Goal: Transaction & Acquisition: Purchase product/service

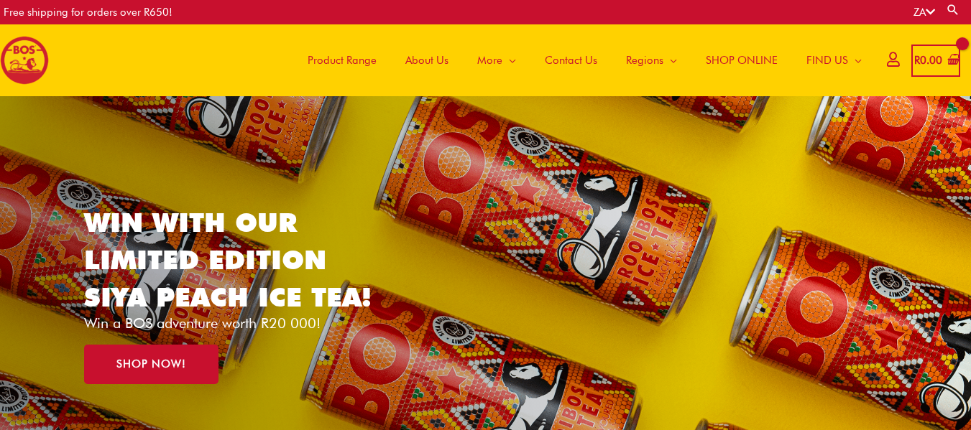
click at [351, 56] on span "Product Range" at bounding box center [341, 60] width 69 height 43
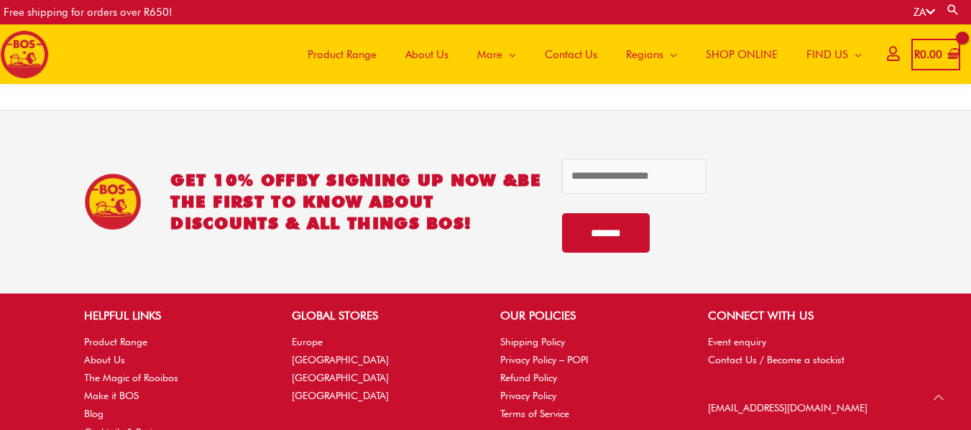
scroll to position [3203, 0]
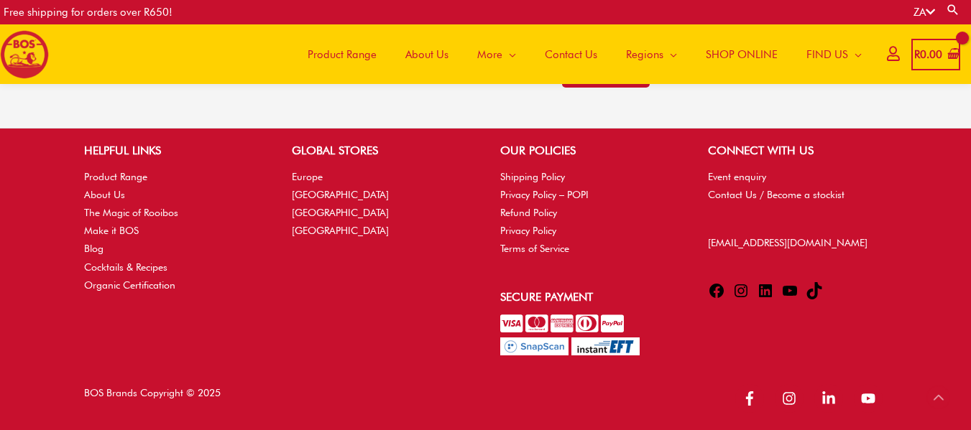
click at [361, 57] on span "Product Range" at bounding box center [341, 54] width 69 height 43
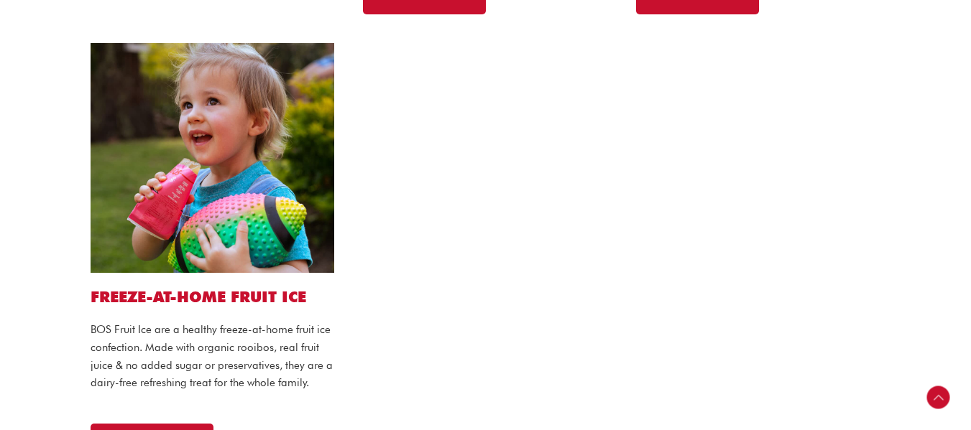
scroll to position [1293, 0]
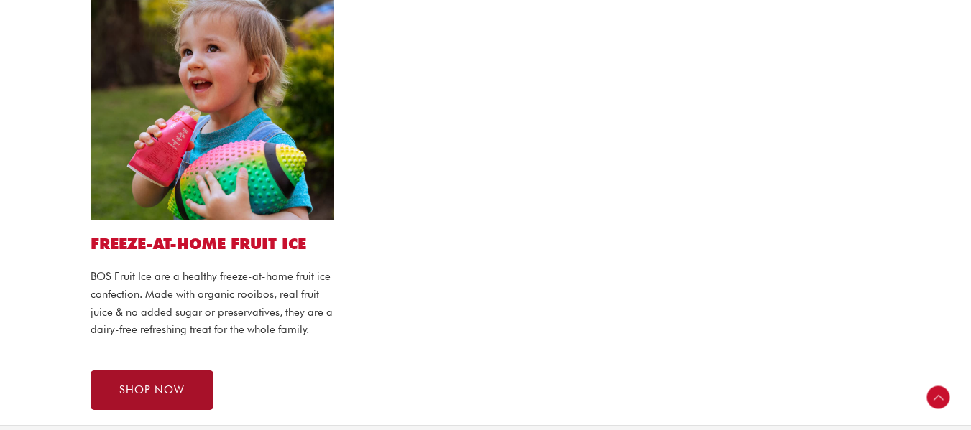
click at [177, 389] on span "SHOP NOW" at bounding box center [151, 390] width 65 height 11
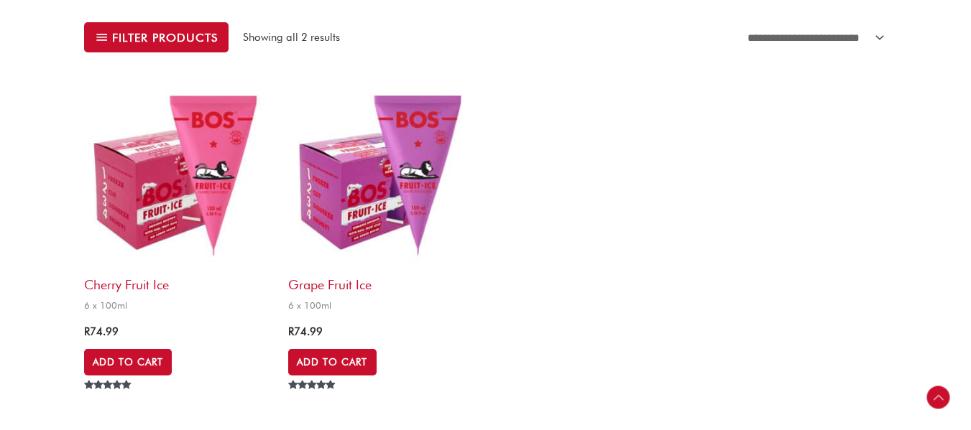
scroll to position [503, 0]
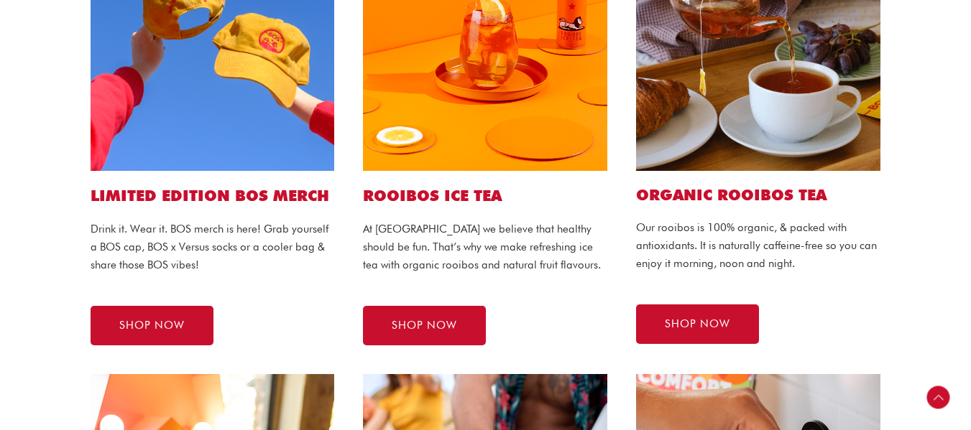
scroll to position [503, 0]
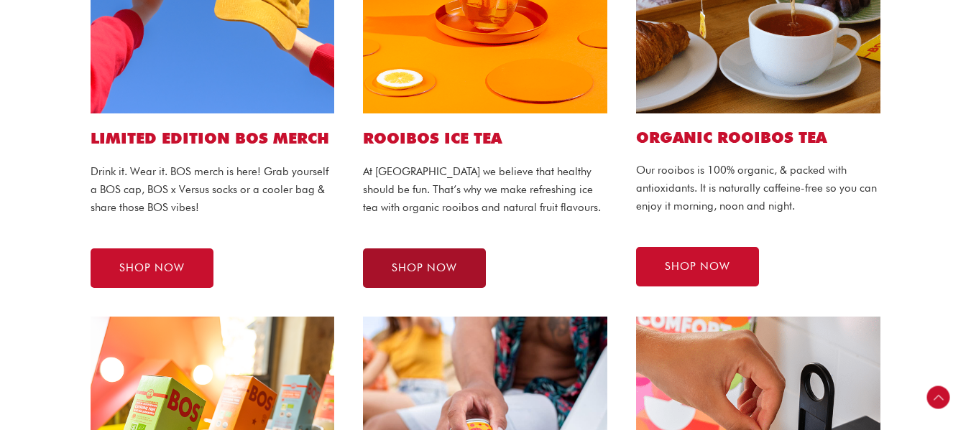
click at [410, 257] on link "SHOP NOW" at bounding box center [424, 269] width 123 height 40
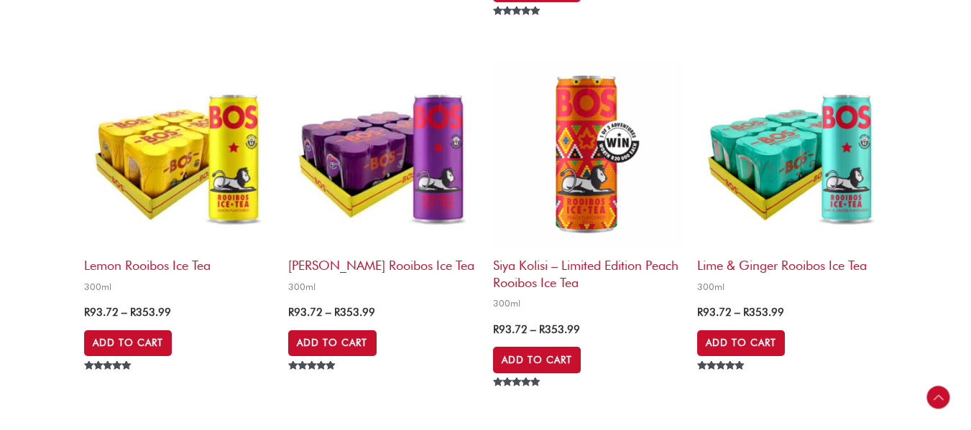
scroll to position [1581, 0]
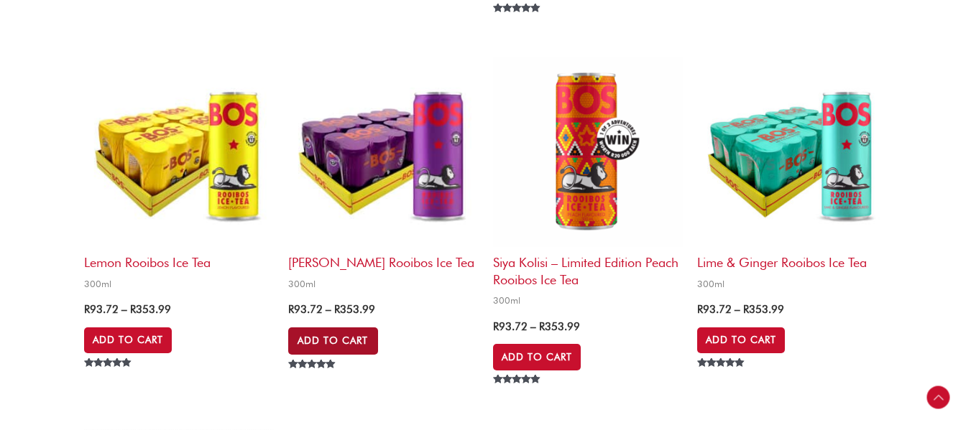
click at [351, 337] on link "Add to Cart" at bounding box center [332, 341] width 89 height 27
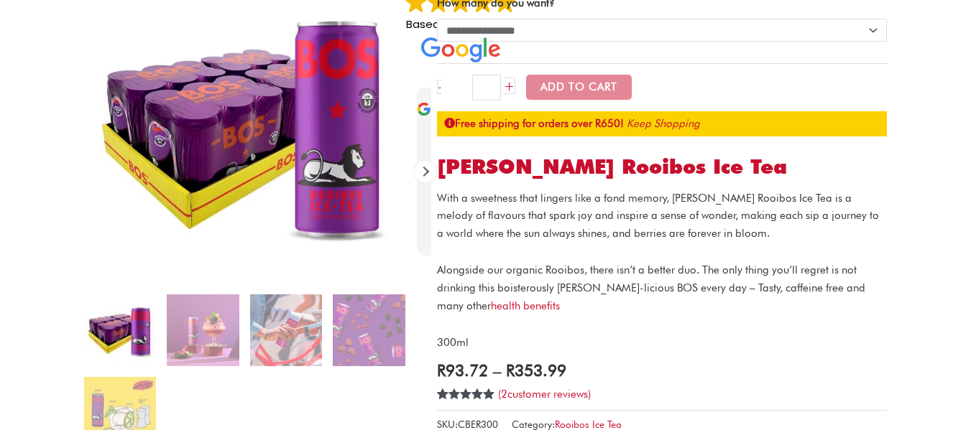
scroll to position [144, 0]
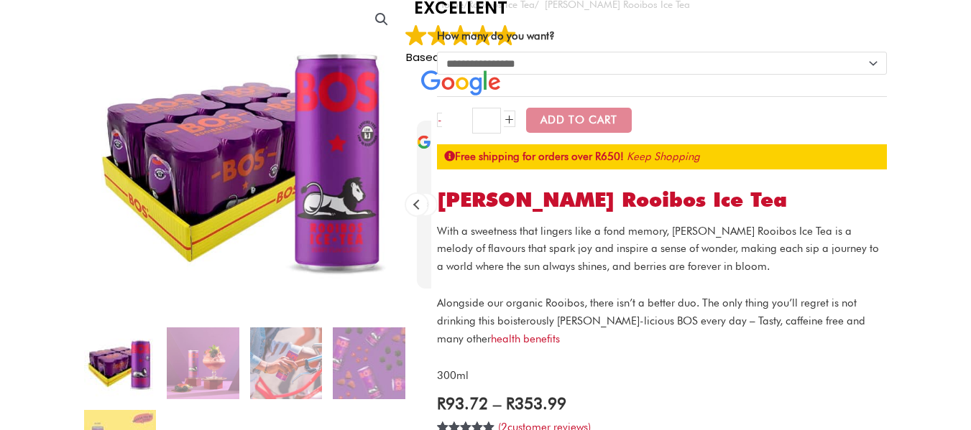
click at [511, 119] on link "+" at bounding box center [509, 119] width 11 height 17
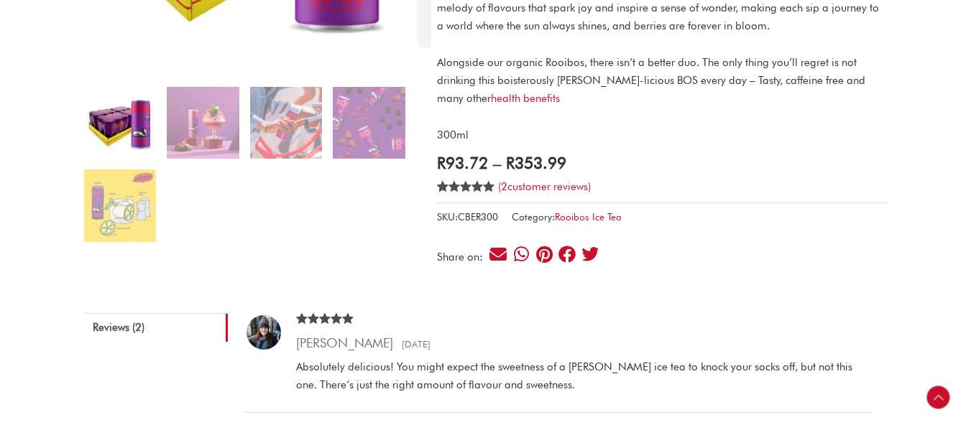
scroll to position [431, 0]
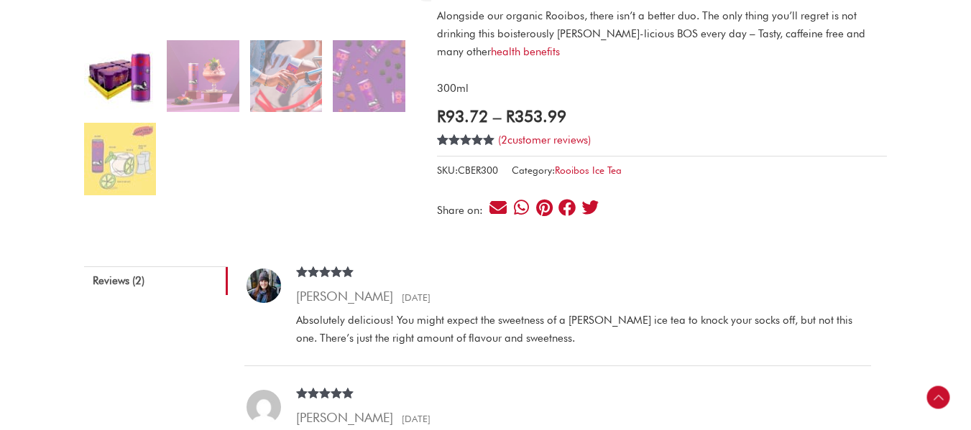
click at [514, 120] on span "R" at bounding box center [510, 115] width 9 height 19
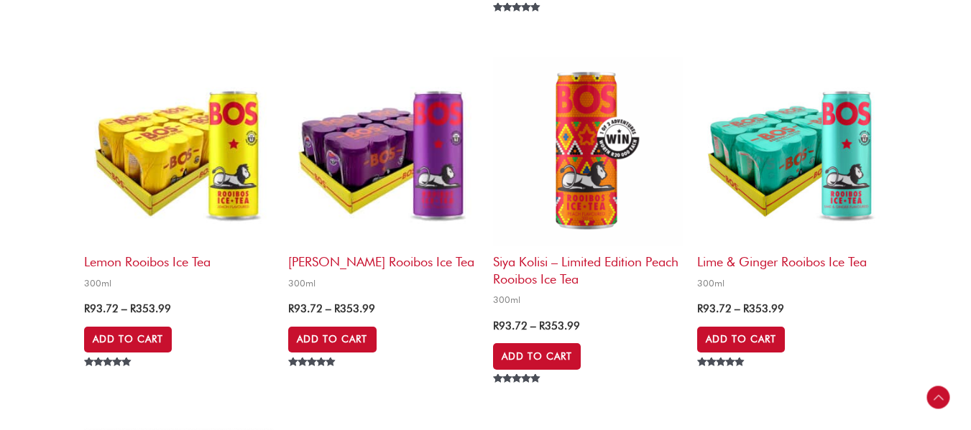
scroll to position [1581, 0]
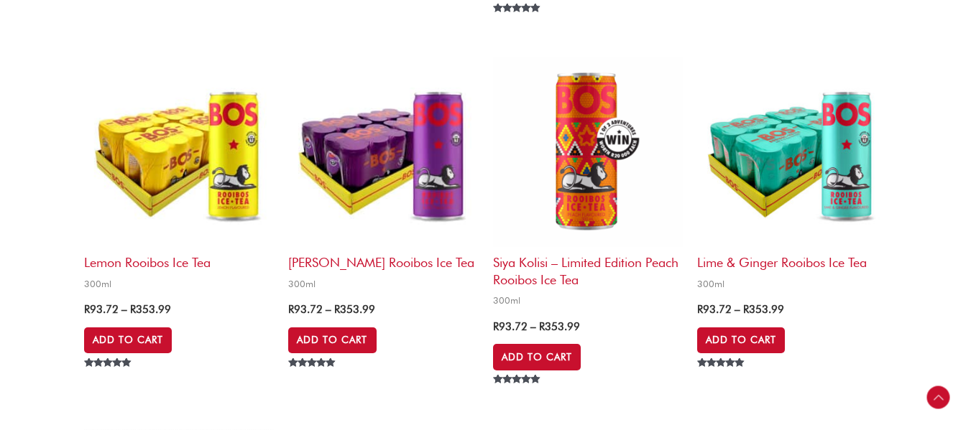
click at [203, 172] on img at bounding box center [179, 152] width 190 height 190
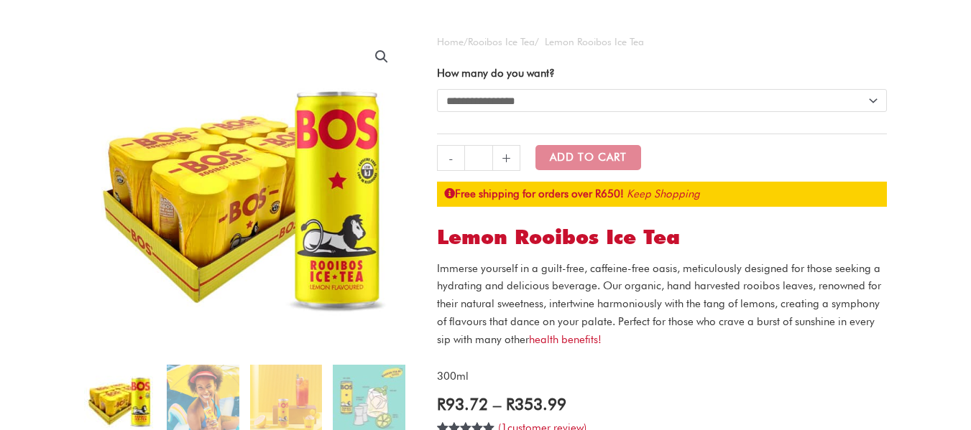
scroll to position [72, 0]
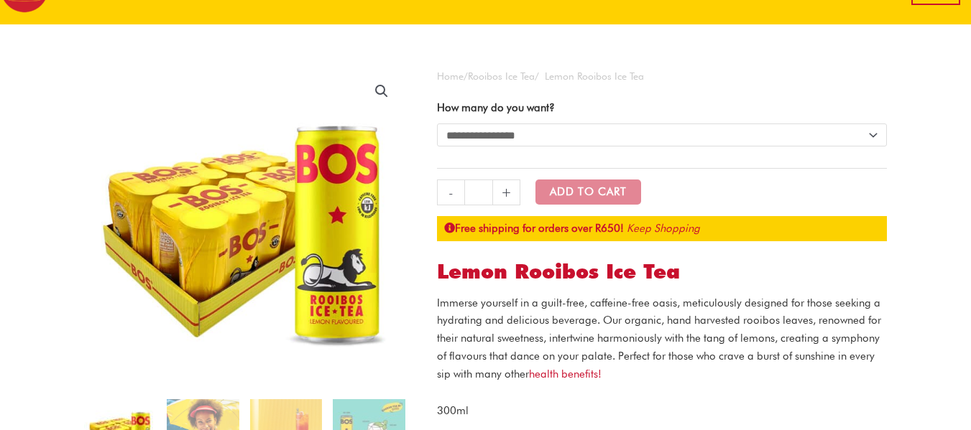
click at [565, 139] on select "**********" at bounding box center [662, 135] width 450 height 23
select select "**********"
click at [437, 124] on select "**********" at bounding box center [662, 135] width 450 height 23
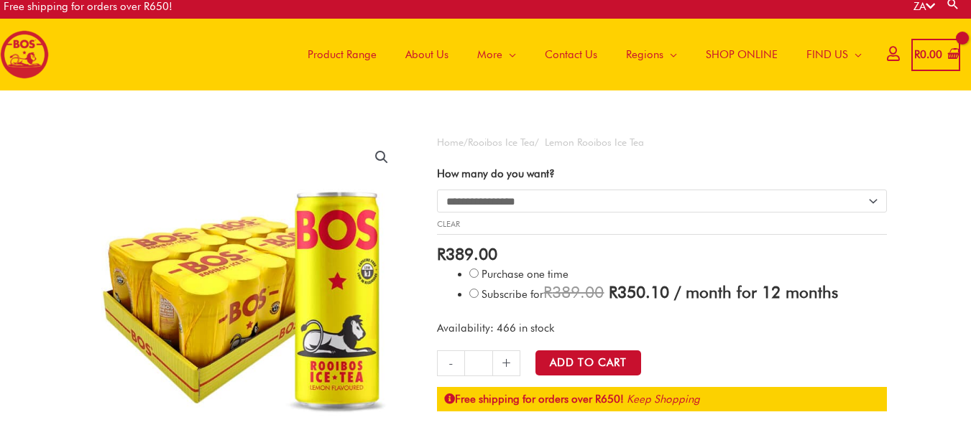
scroll to position [0, 0]
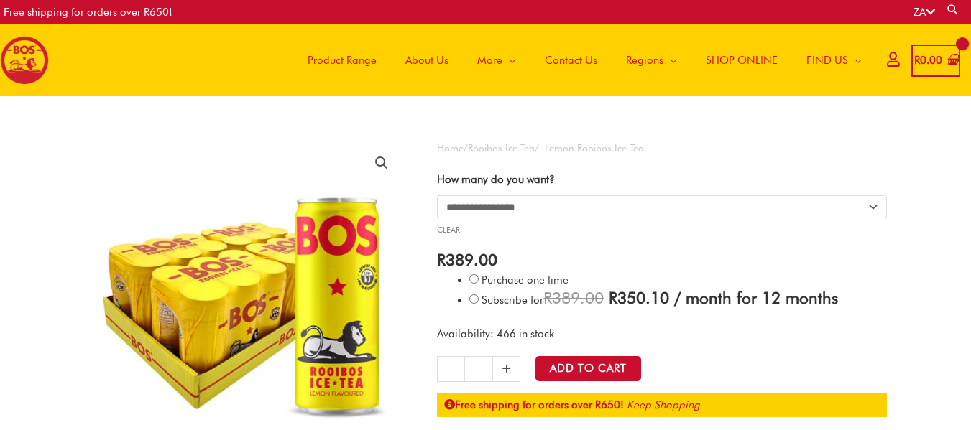
click at [359, 57] on span "Product Range" at bounding box center [341, 60] width 69 height 43
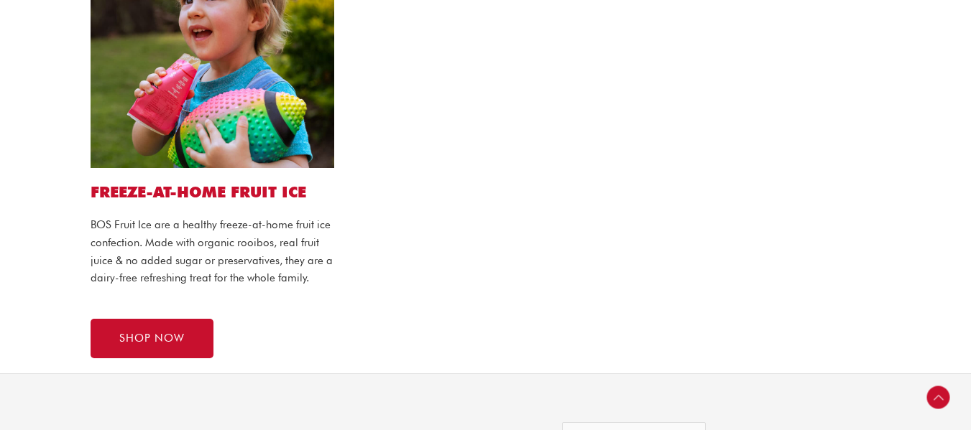
scroll to position [1365, 0]
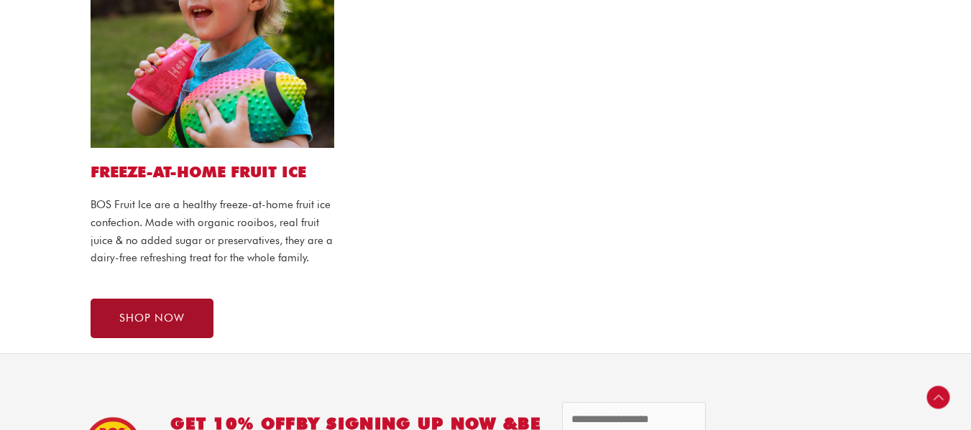
click at [176, 320] on span "SHOP NOW" at bounding box center [151, 318] width 65 height 11
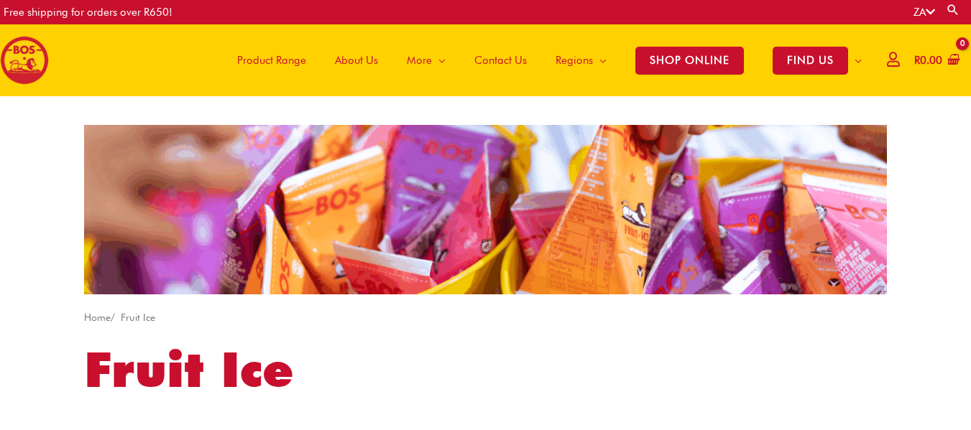
click at [290, 63] on span "Product Range" at bounding box center [271, 60] width 69 height 43
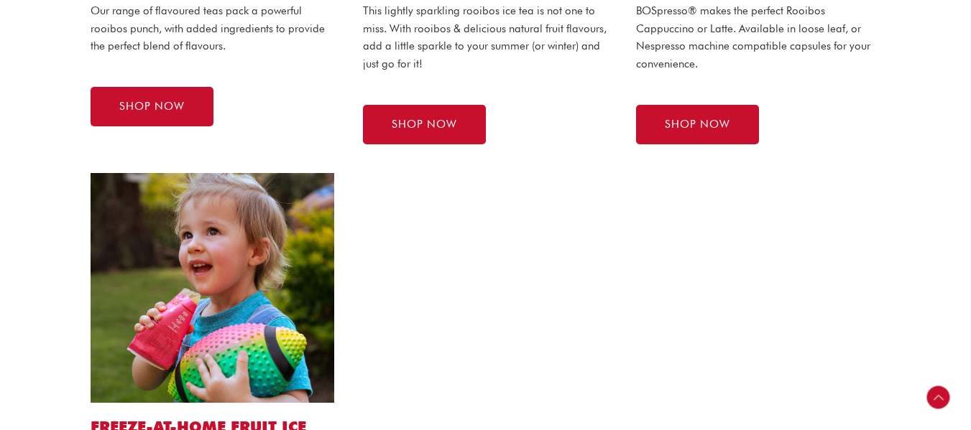
scroll to position [1149, 0]
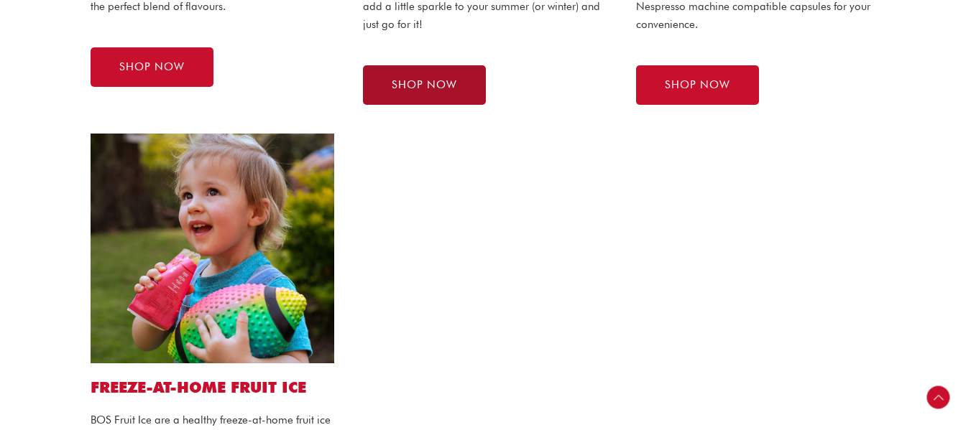
click at [451, 91] on link "SHOP NOW" at bounding box center [424, 85] width 123 height 40
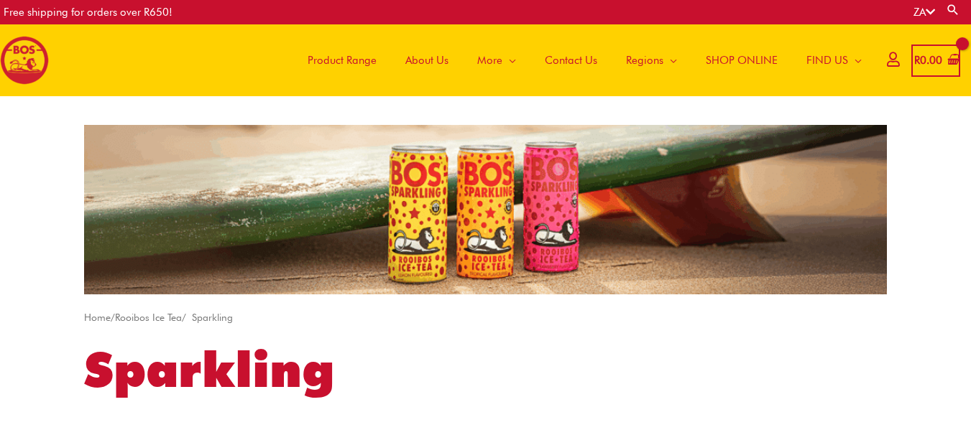
click at [343, 65] on span "Product Range" at bounding box center [341, 60] width 69 height 43
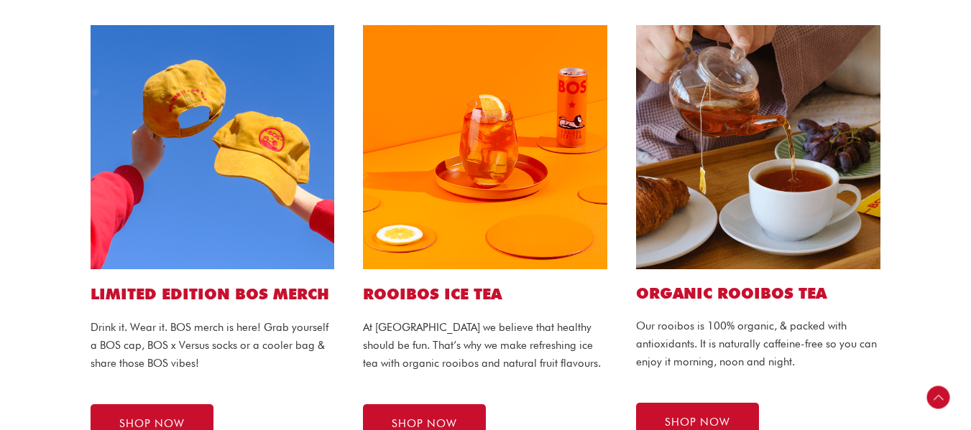
scroll to position [359, 0]
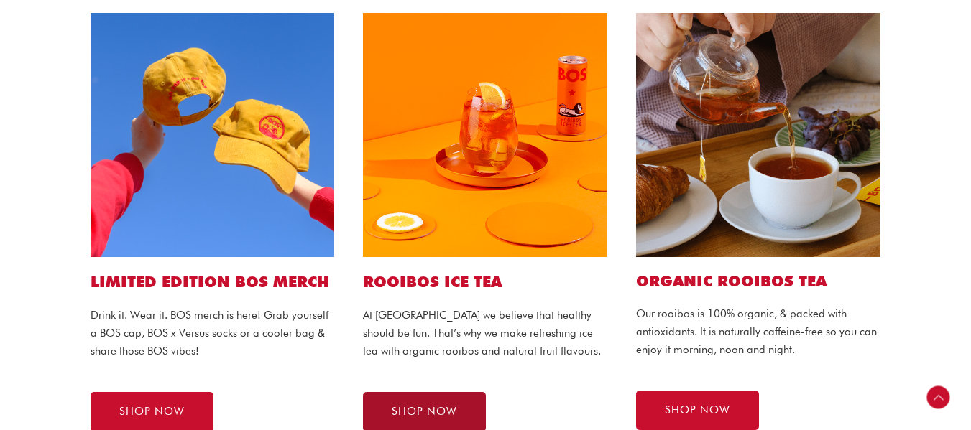
click at [451, 404] on link "SHOP NOW" at bounding box center [424, 412] width 123 height 40
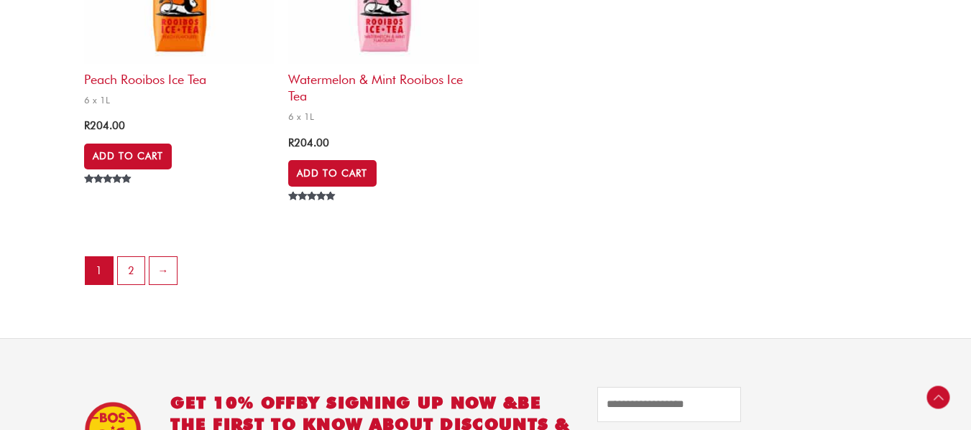
scroll to position [3305, 0]
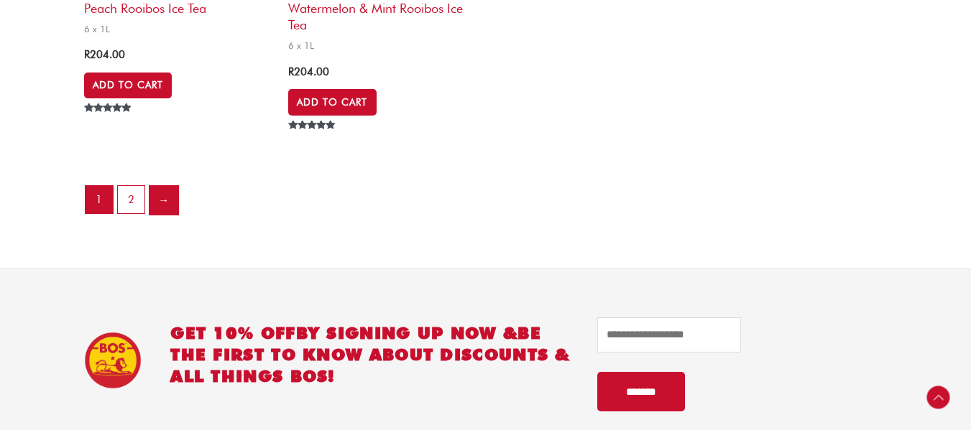
click at [158, 204] on link "→" at bounding box center [163, 200] width 29 height 29
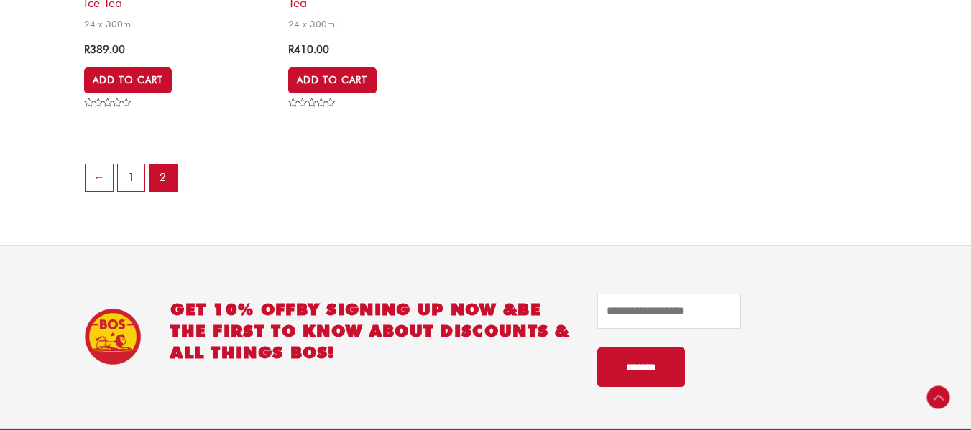
scroll to position [1078, 0]
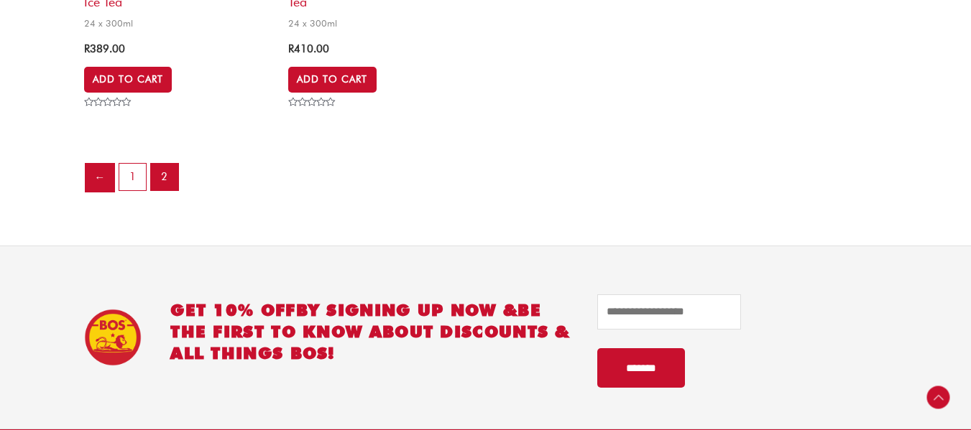
click at [92, 193] on link "←" at bounding box center [99, 178] width 29 height 29
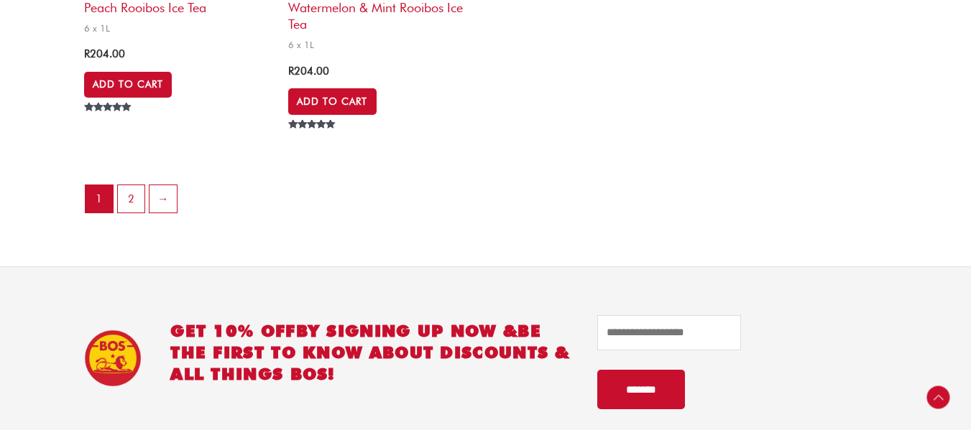
scroll to position [3305, 0]
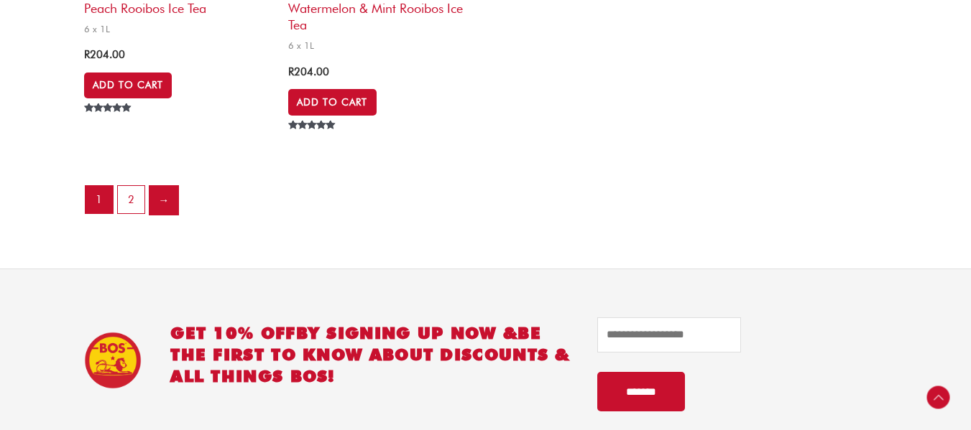
click at [159, 196] on link "→" at bounding box center [163, 200] width 29 height 29
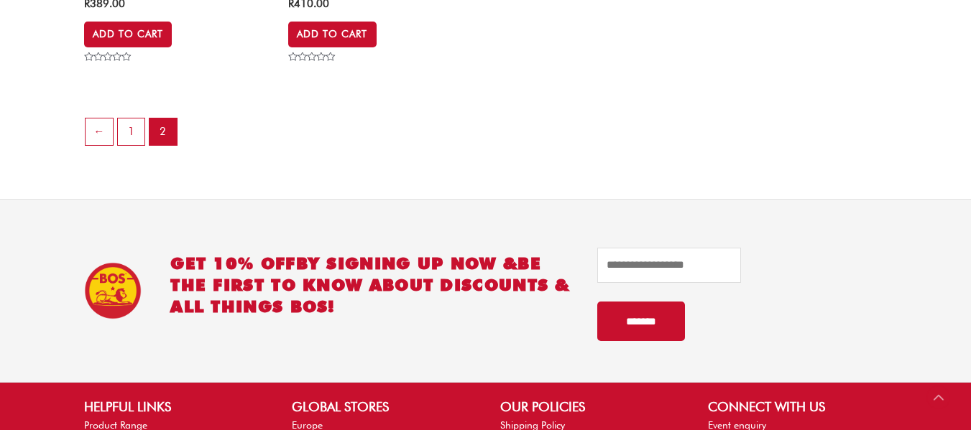
scroll to position [1149, 0]
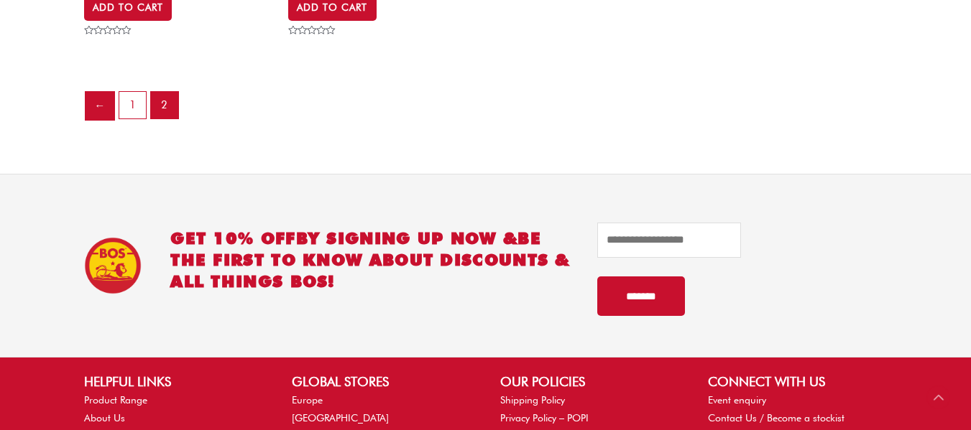
click at [97, 121] on link "←" at bounding box center [99, 106] width 29 height 29
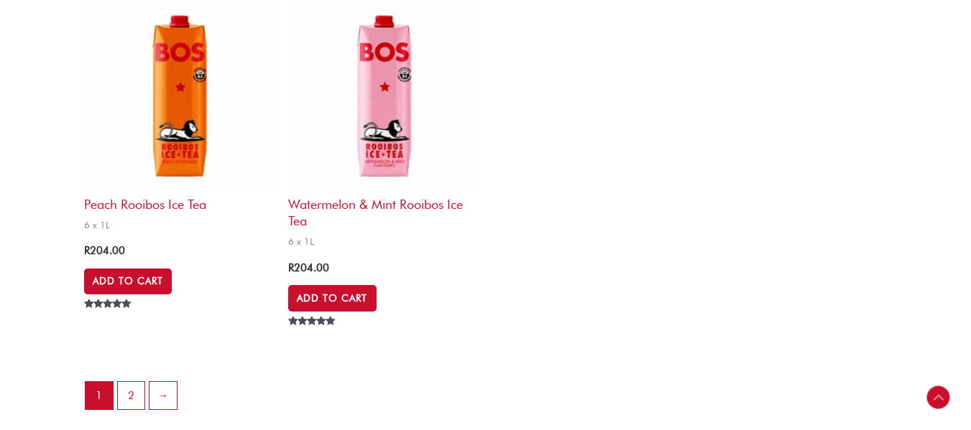
scroll to position [3161, 0]
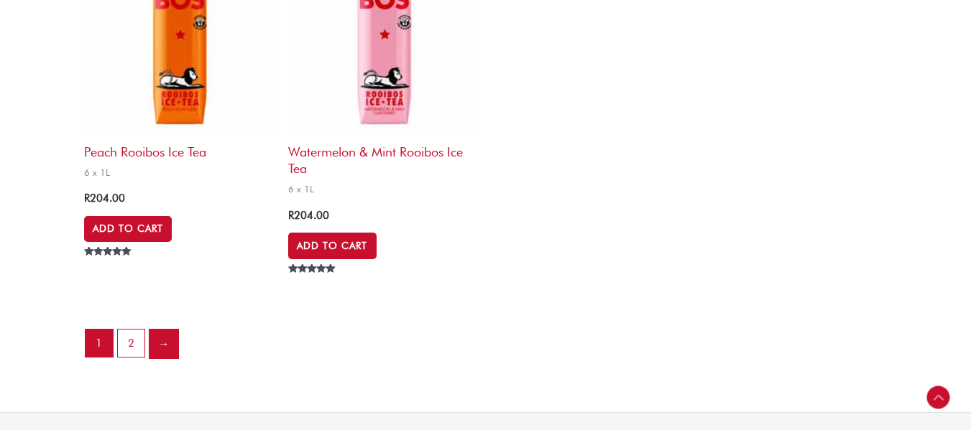
click at [161, 348] on link "→" at bounding box center [163, 344] width 29 height 29
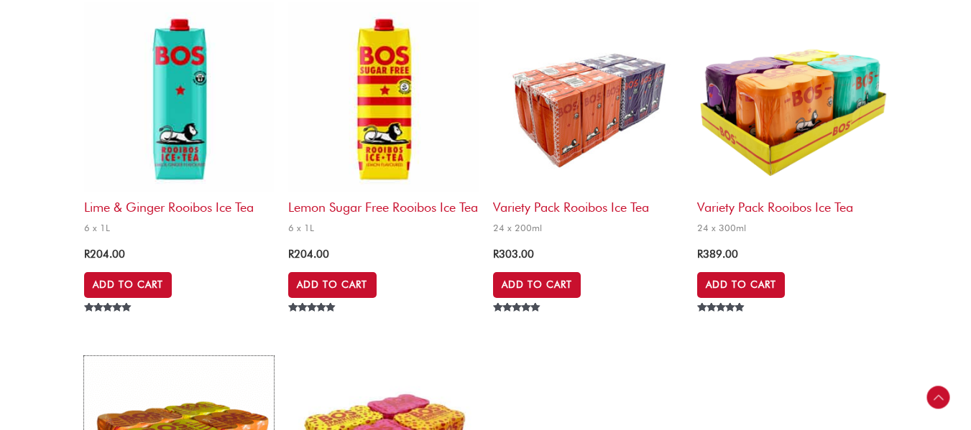
scroll to position [503, 0]
